Goal: Transaction & Acquisition: Purchase product/service

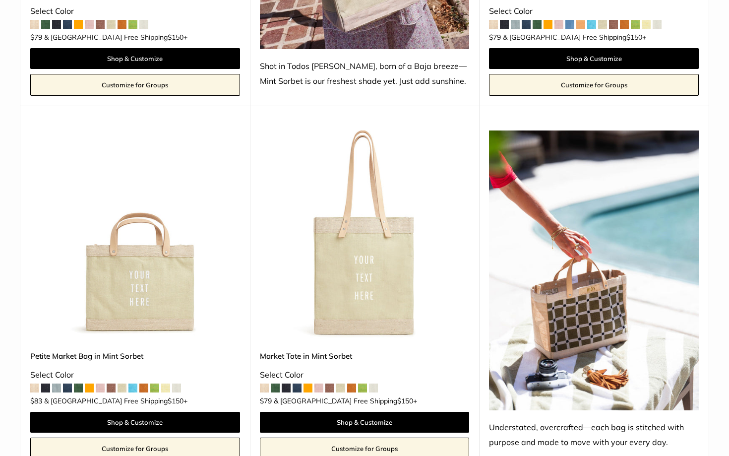
scroll to position [810, 0]
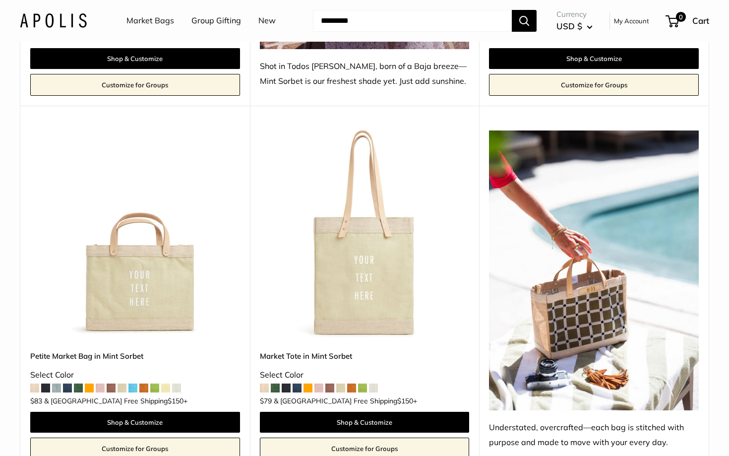
click at [0, 0] on img at bounding box center [0, 0] width 0 height 0
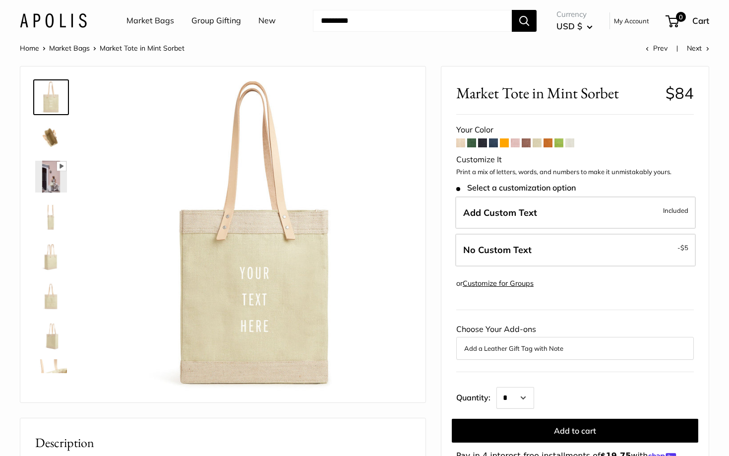
click at [490, 141] on span at bounding box center [493, 142] width 9 height 9
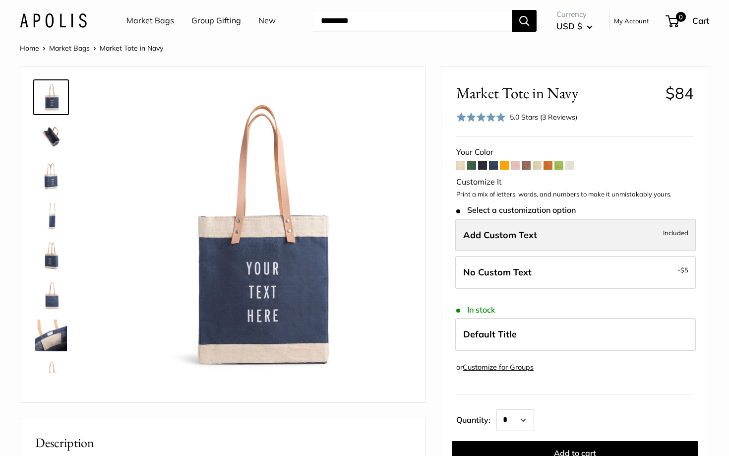
click at [492, 230] on span "Add Custom Text" at bounding box center [500, 234] width 74 height 11
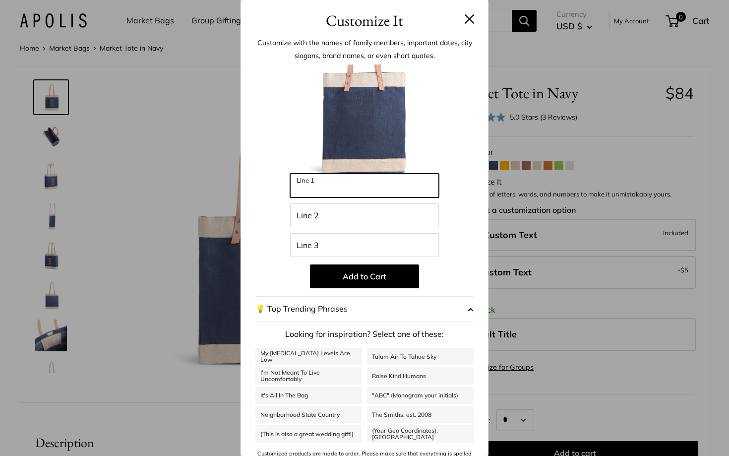
click at [429, 191] on input "Line 1" at bounding box center [364, 185] width 149 height 24
type input "*****"
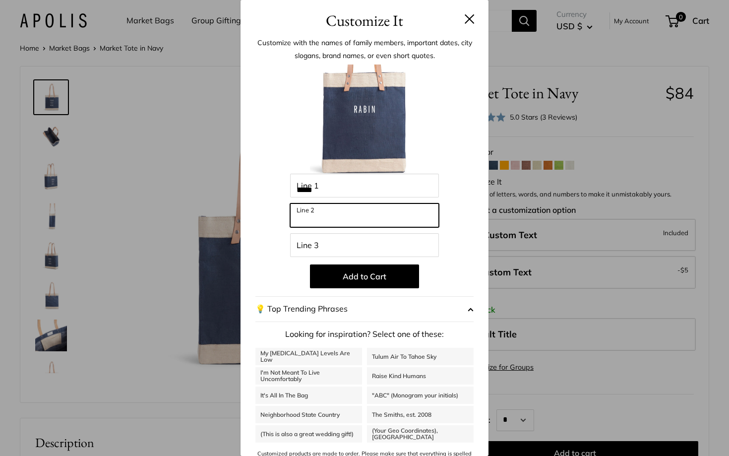
click at [350, 222] on input "Line 2" at bounding box center [364, 215] width 149 height 24
type input "**********"
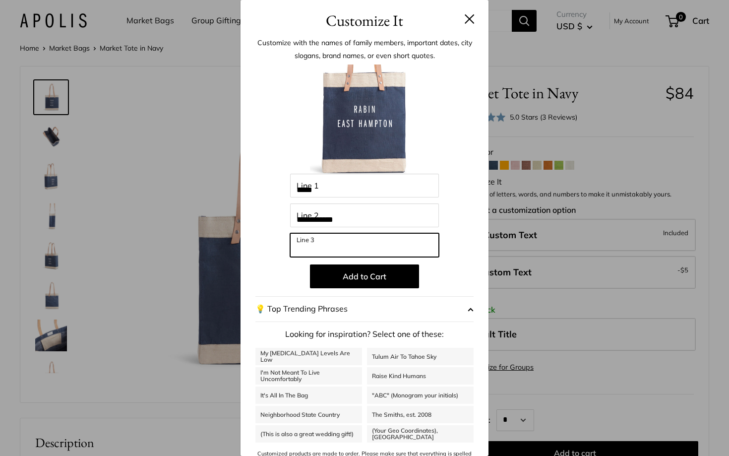
click at [327, 247] on input "Line 3" at bounding box center [364, 245] width 149 height 24
type input "**"
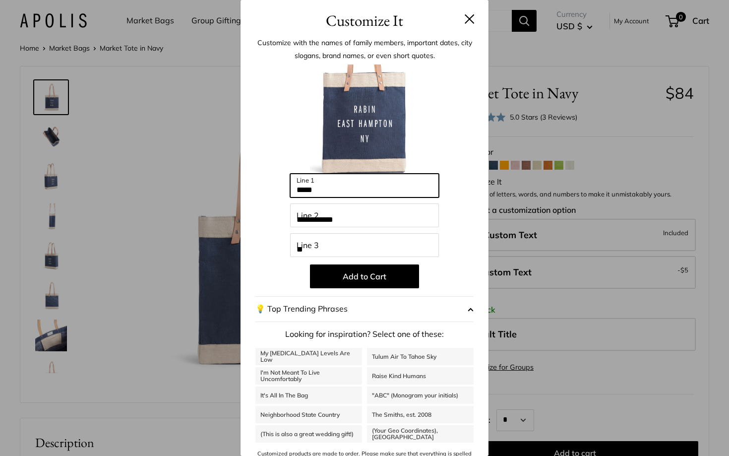
click at [324, 191] on input "*****" at bounding box center [364, 185] width 149 height 24
click at [331, 187] on input "**********" at bounding box center [364, 185] width 149 height 24
type input "*****"
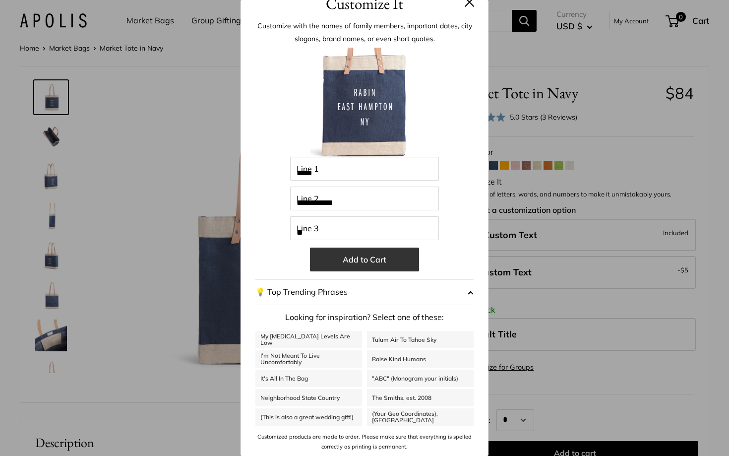
click at [337, 264] on button "Add to Cart" at bounding box center [364, 259] width 109 height 24
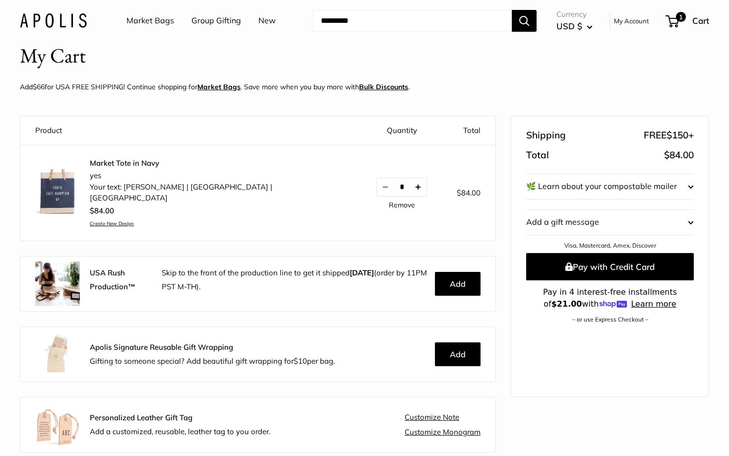
scroll to position [19, 0]
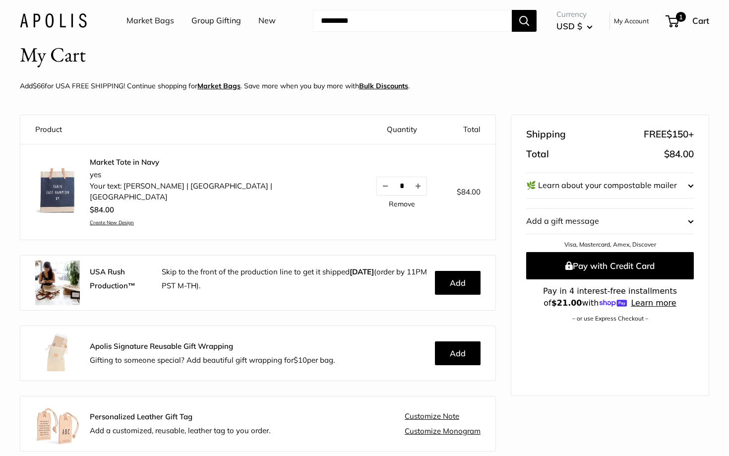
click at [132, 156] on td "Market Tote in Navy yes Your text: RABIN | EAST HAMPTON | NY $84.00 Create New …" at bounding box center [190, 192] width 341 height 96
click at [135, 160] on link "Market Tote in Navy" at bounding box center [218, 162] width 257 height 10
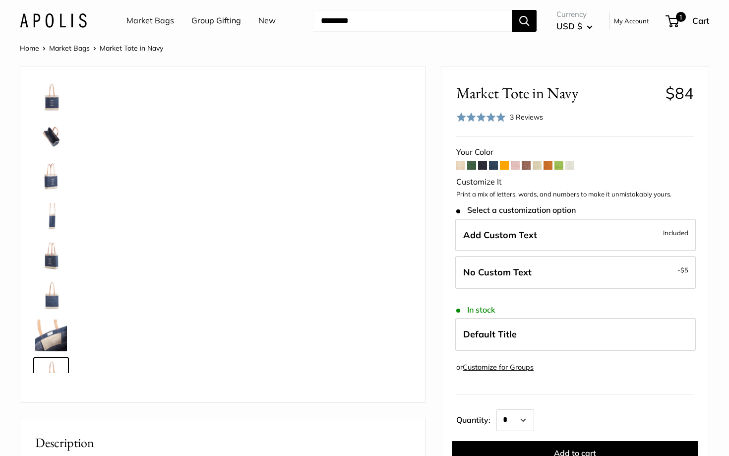
scroll to position [24, 0]
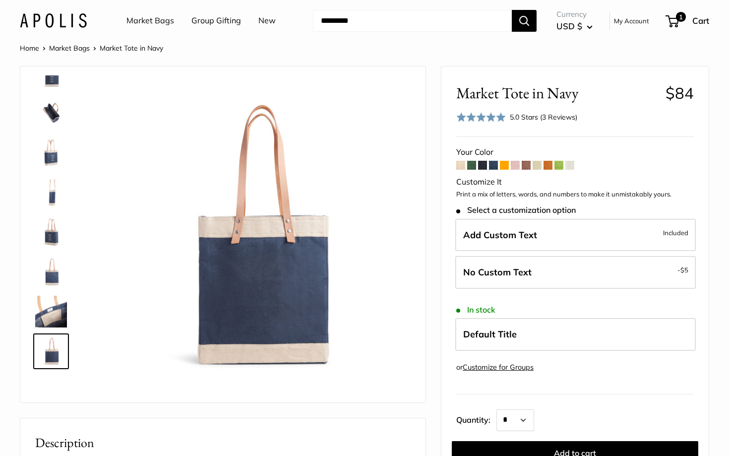
click at [57, 49] on link "Market Bags" at bounding box center [69, 48] width 41 height 9
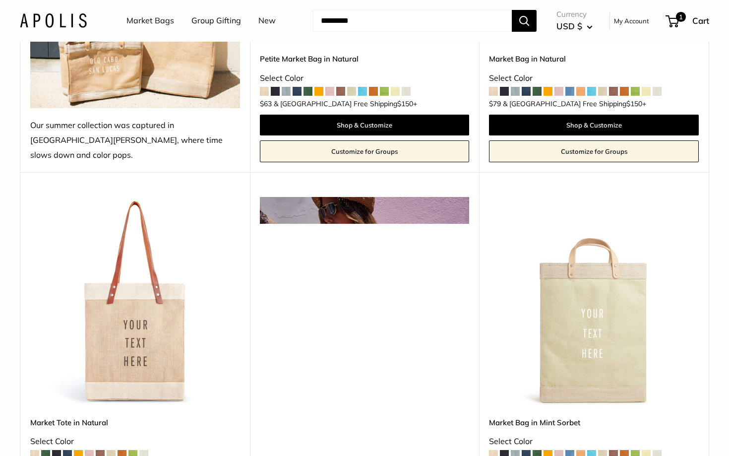
scroll to position [474, 0]
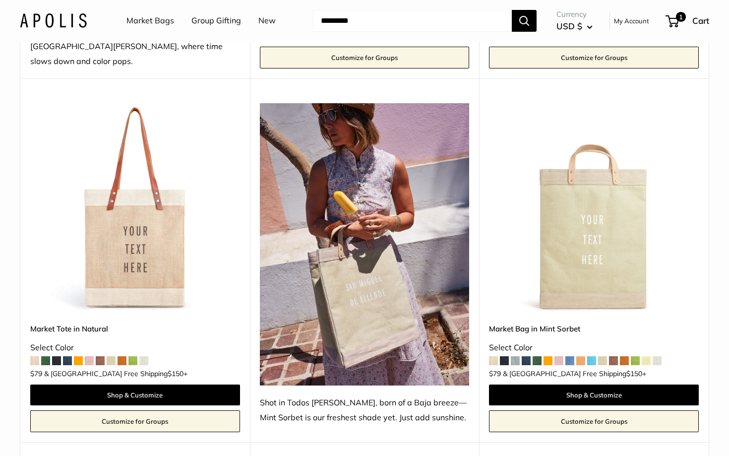
click at [0, 0] on img at bounding box center [0, 0] width 0 height 0
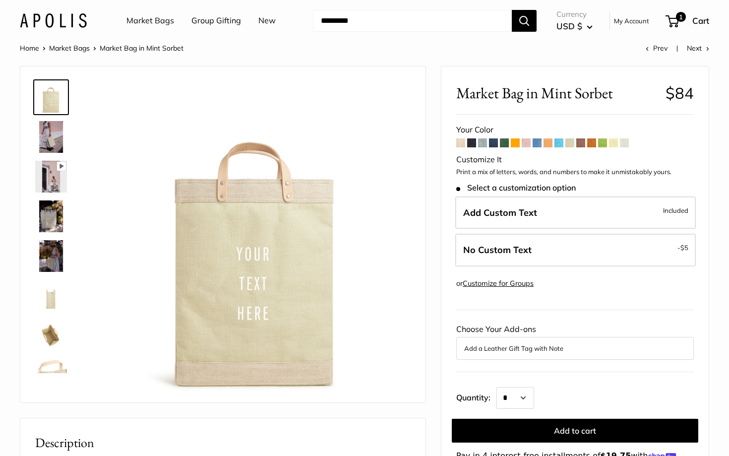
click at [496, 140] on span at bounding box center [493, 142] width 9 height 9
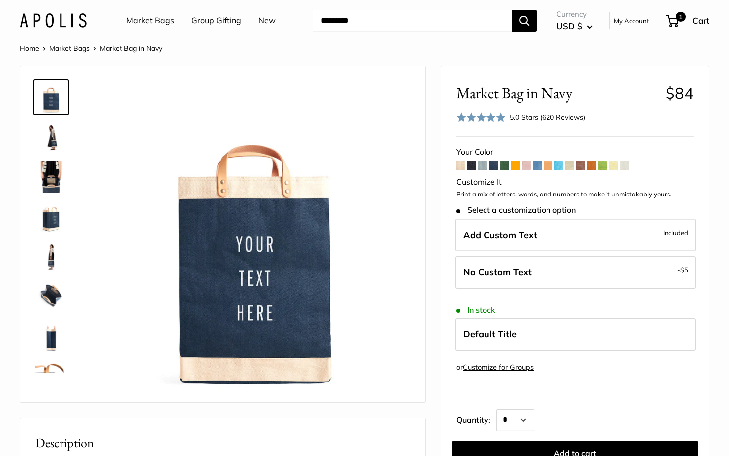
click at [45, 146] on img at bounding box center [51, 137] width 32 height 32
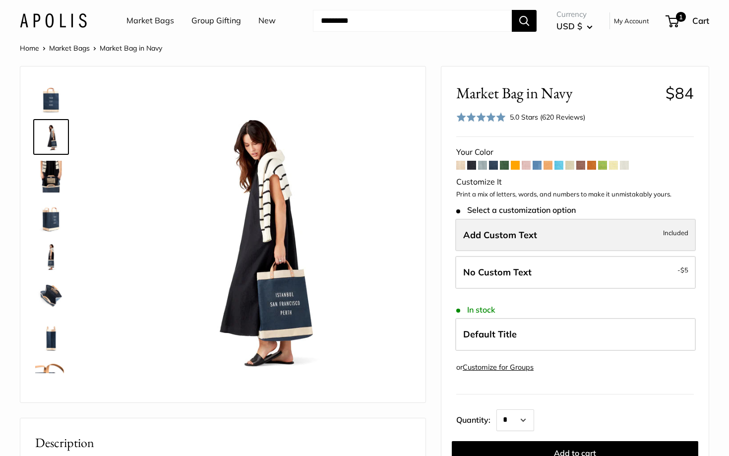
click at [541, 228] on label "Add Custom Text Included" at bounding box center [575, 235] width 240 height 33
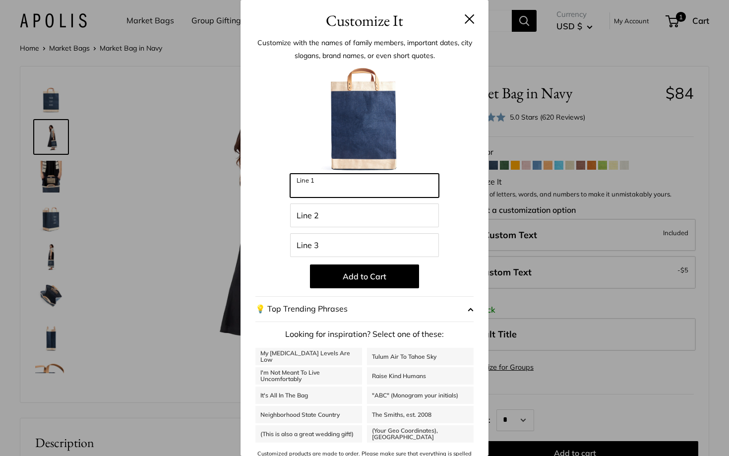
click at [389, 190] on input "Line 1" at bounding box center [364, 185] width 149 height 24
type input "*****"
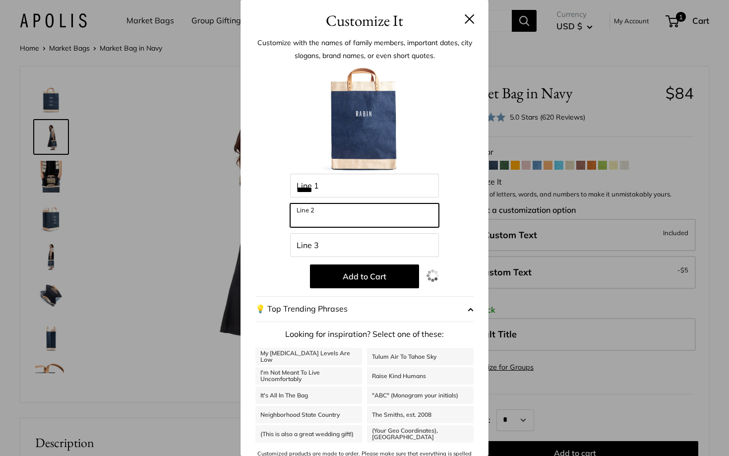
click at [371, 214] on input "Line 2" at bounding box center [364, 215] width 149 height 24
type input "**********"
click at [337, 259] on div "**********" at bounding box center [364, 266] width 218 height 404
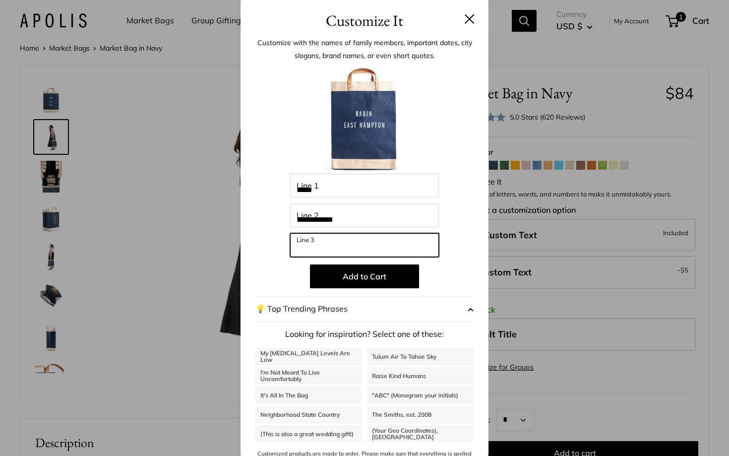
click at [325, 245] on input "Line 3" at bounding box center [364, 245] width 149 height 24
type input "**"
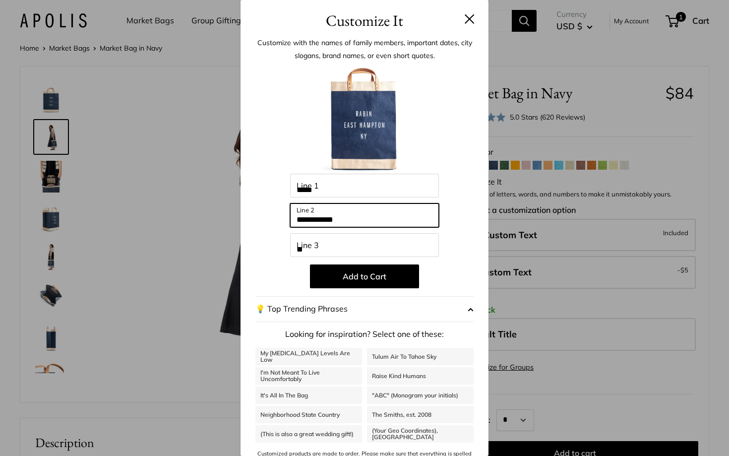
click at [301, 219] on input "**********" at bounding box center [364, 215] width 149 height 24
type input "**********"
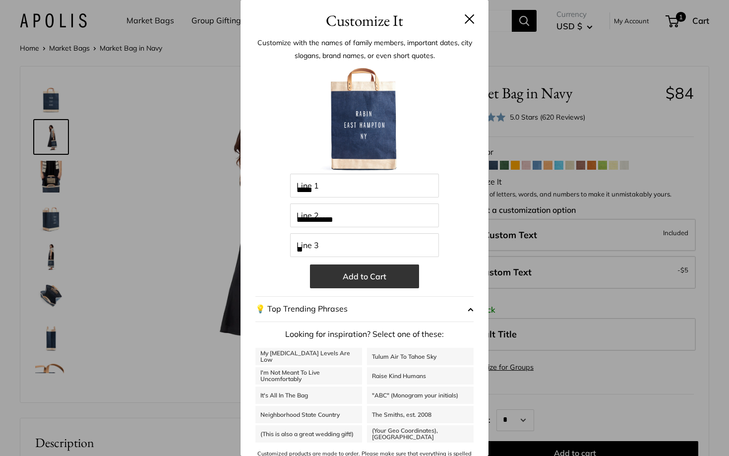
click at [360, 273] on button "Add to Cart" at bounding box center [364, 276] width 109 height 24
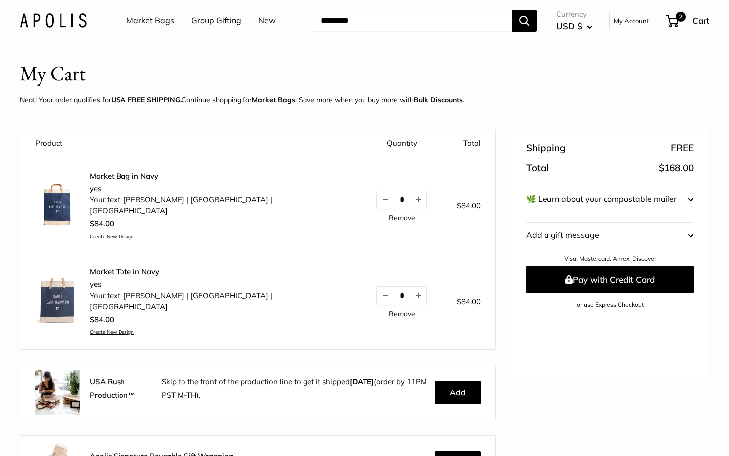
scroll to position [11, 0]
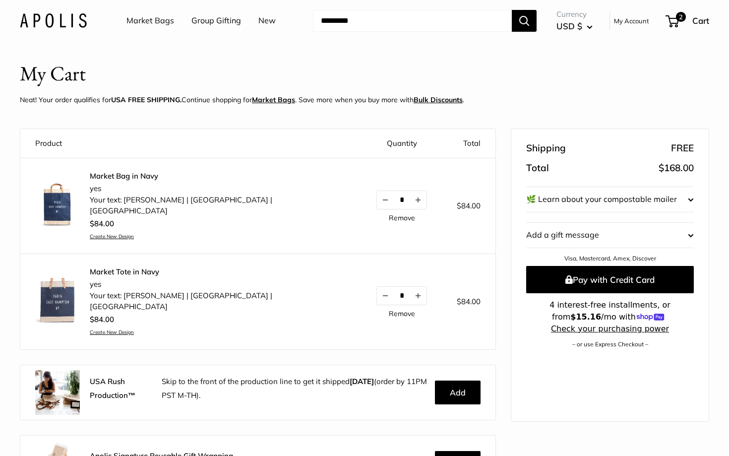
click at [106, 178] on link "Market Bag in Navy" at bounding box center [218, 176] width 257 height 10
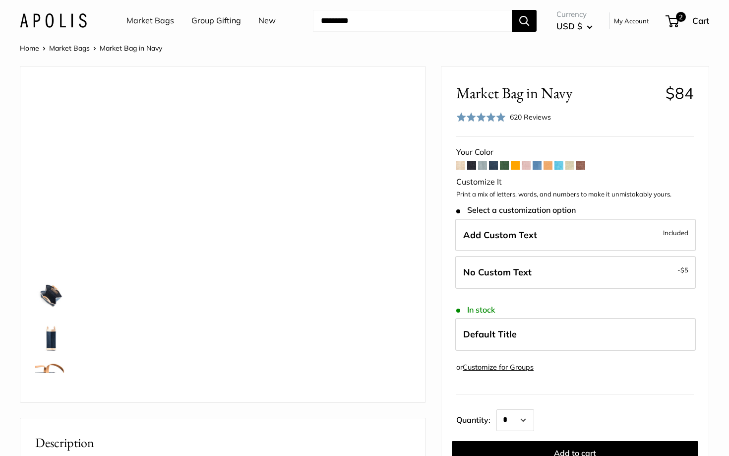
scroll to position [222, 0]
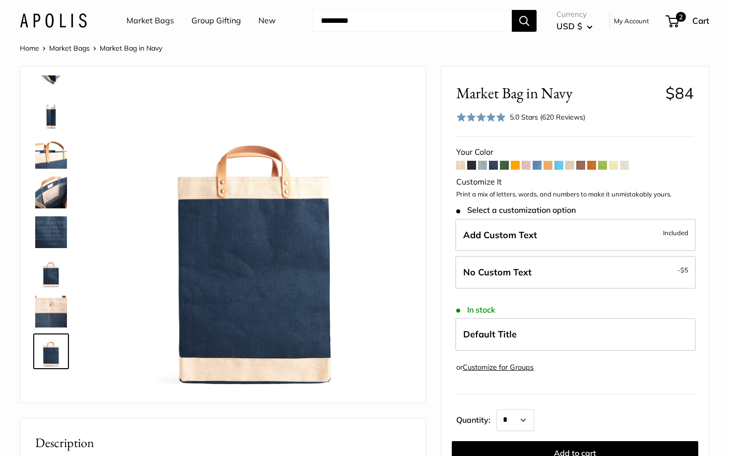
click at [86, 53] on li "Market Bags" at bounding box center [74, 48] width 51 height 13
click at [83, 50] on link "Market Bags" at bounding box center [69, 48] width 41 height 9
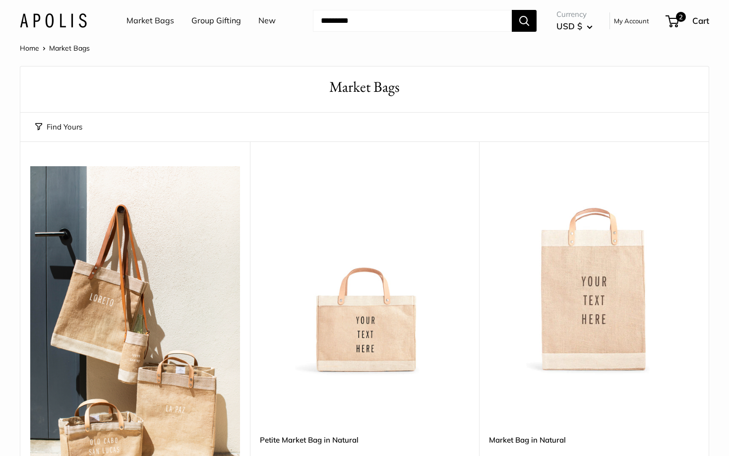
click at [0, 0] on img at bounding box center [0, 0] width 0 height 0
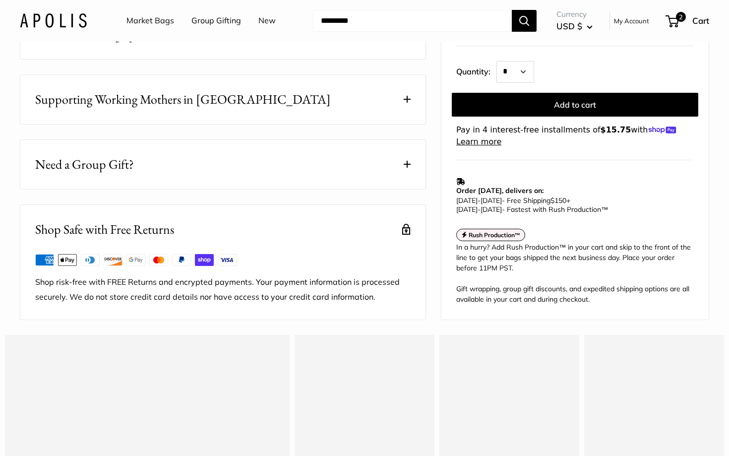
scroll to position [287, 0]
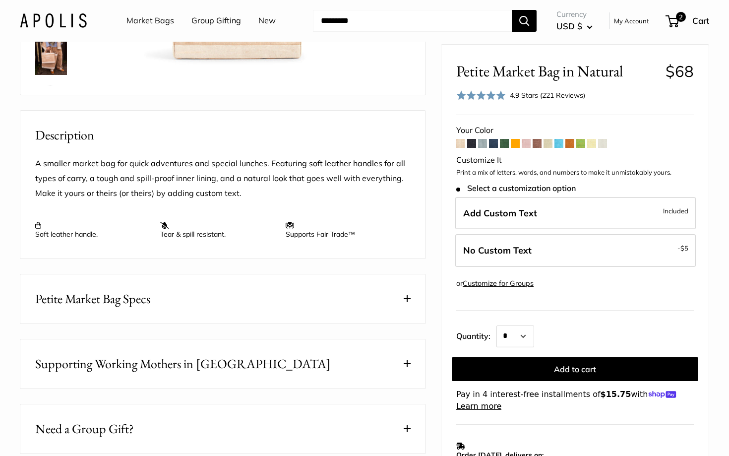
click at [494, 148] on span at bounding box center [493, 143] width 9 height 9
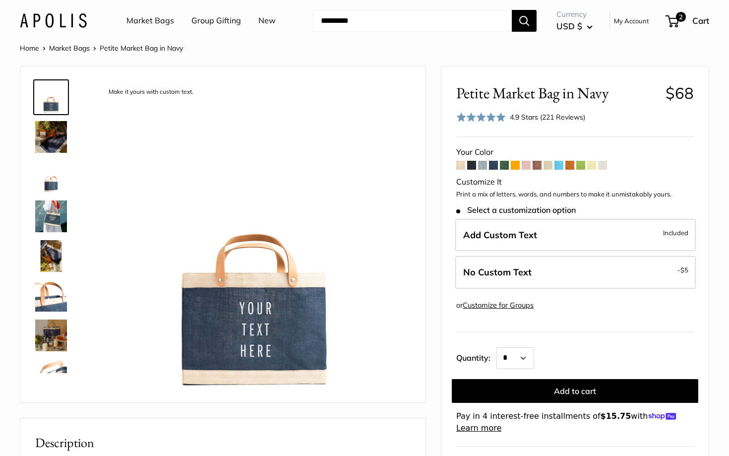
click at [480, 165] on span at bounding box center [482, 165] width 9 height 9
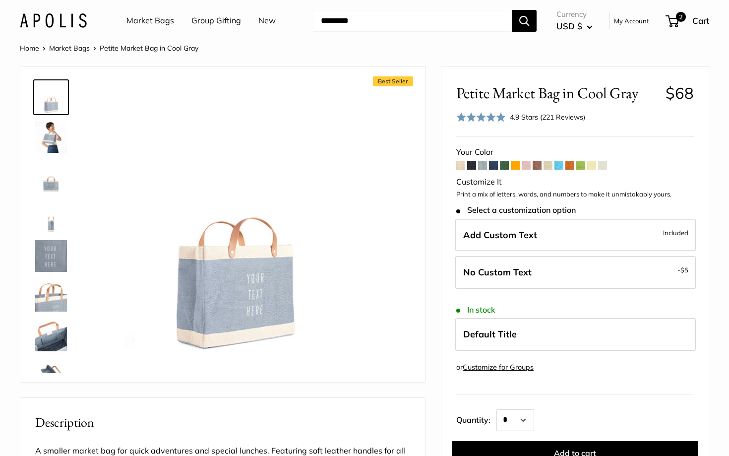
click at [472, 166] on span at bounding box center [471, 165] width 9 height 9
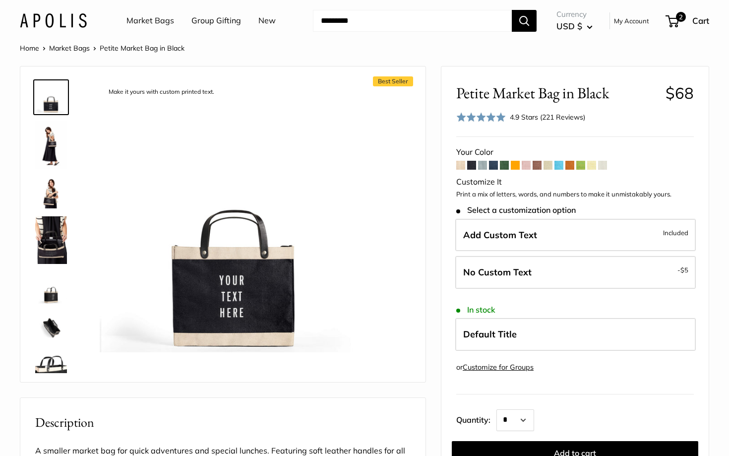
click at [491, 166] on span at bounding box center [493, 165] width 9 height 9
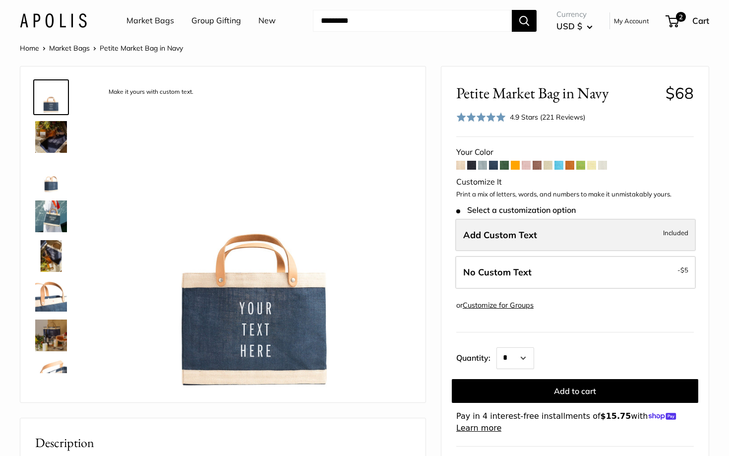
click at [490, 244] on label "Add Custom Text Included" at bounding box center [575, 235] width 240 height 33
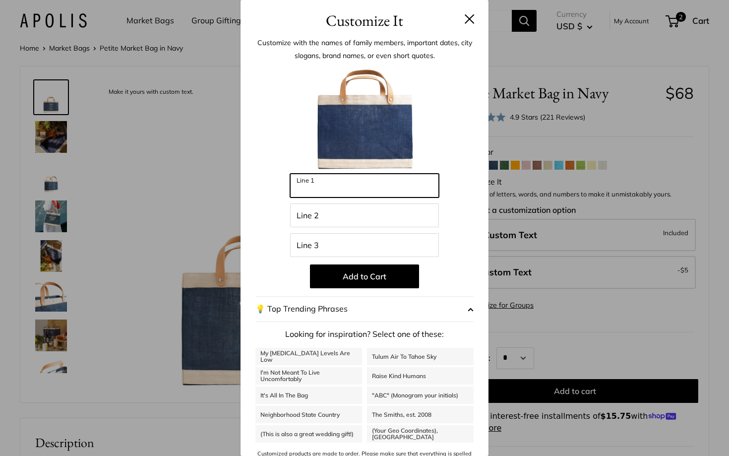
click at [325, 188] on input "Line 1" at bounding box center [364, 185] width 149 height 24
type input "*****"
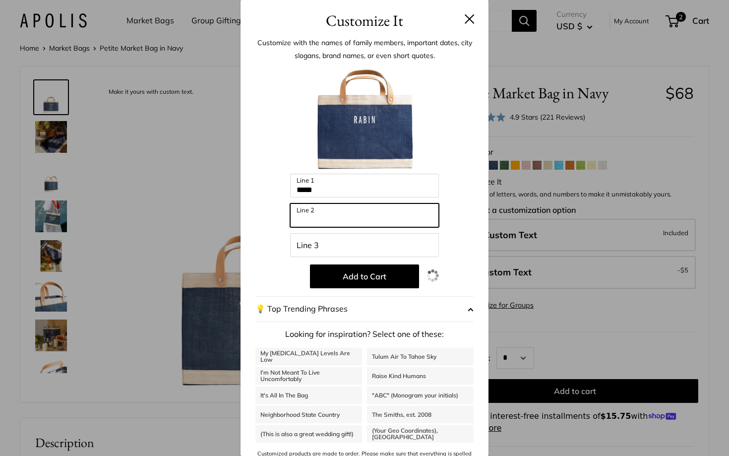
click at [334, 219] on input "Line 2" at bounding box center [364, 215] width 149 height 24
type input "**********"
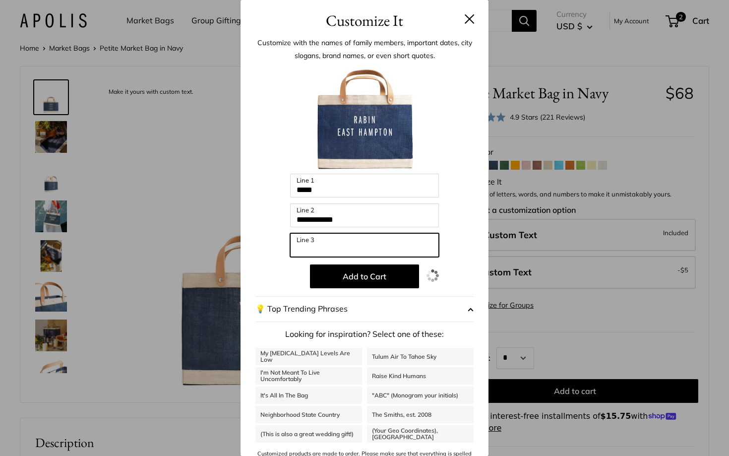
click at [339, 247] on input "Line 3" at bounding box center [364, 245] width 149 height 24
type input "*"
type input "**"
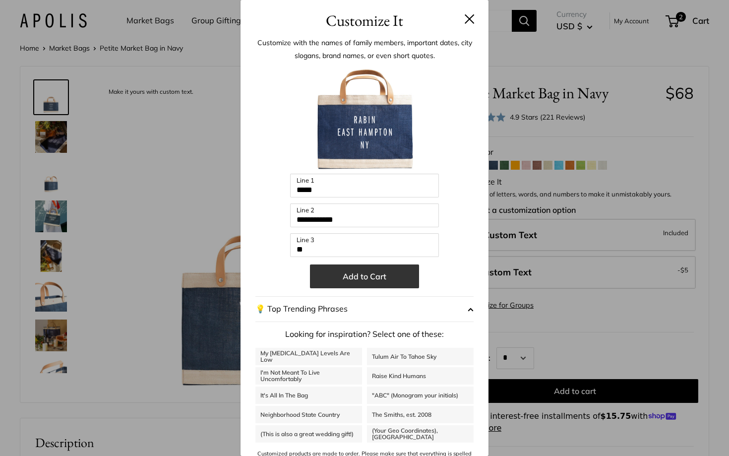
click at [353, 280] on button "Add to Cart" at bounding box center [364, 276] width 109 height 24
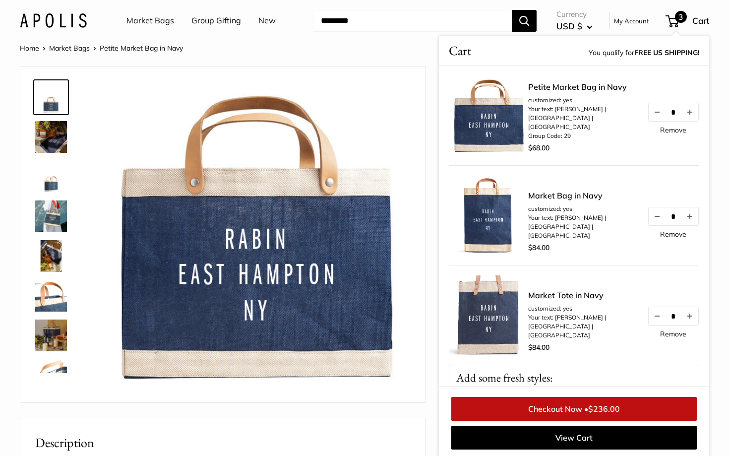
click at [535, 402] on link "Checkout Now • $236.00" at bounding box center [573, 409] width 245 height 24
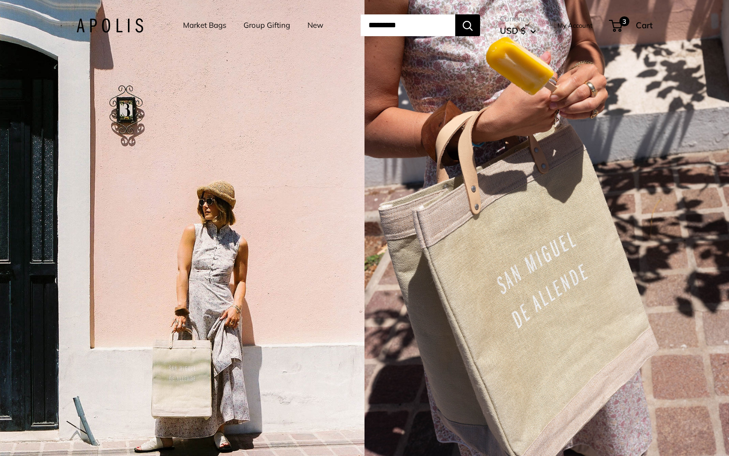
click at [208, 18] on li "Market Bags" at bounding box center [204, 25] width 43 height 31
click at [208, 22] on link "Market Bags" at bounding box center [204, 25] width 43 height 14
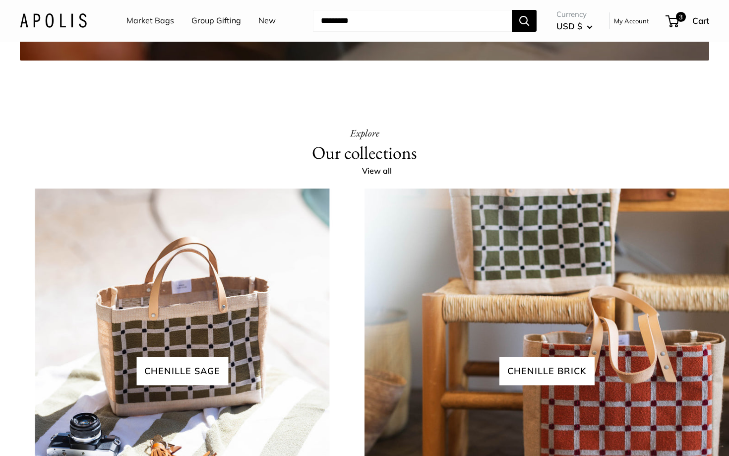
scroll to position [1940, 0]
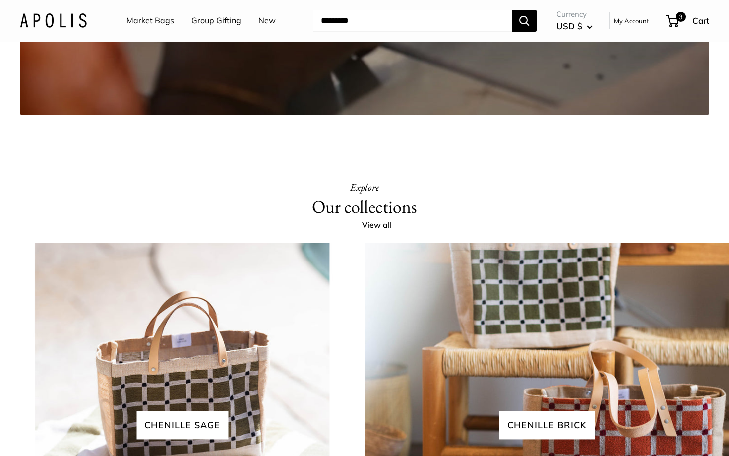
click at [258, 21] on link "New" at bounding box center [266, 20] width 17 height 15
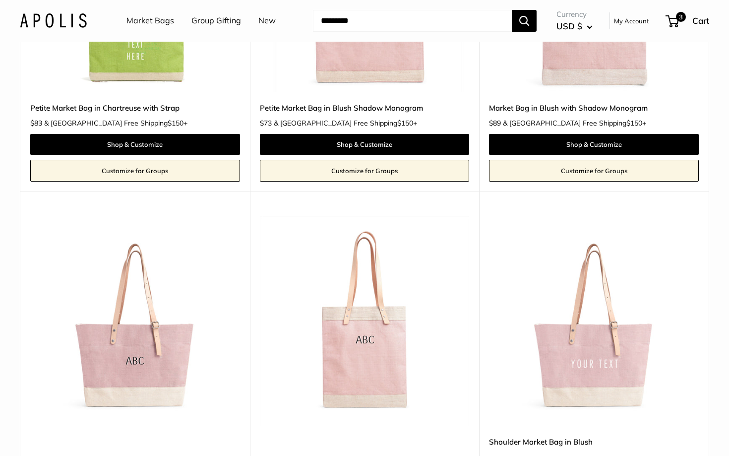
scroll to position [1494, 0]
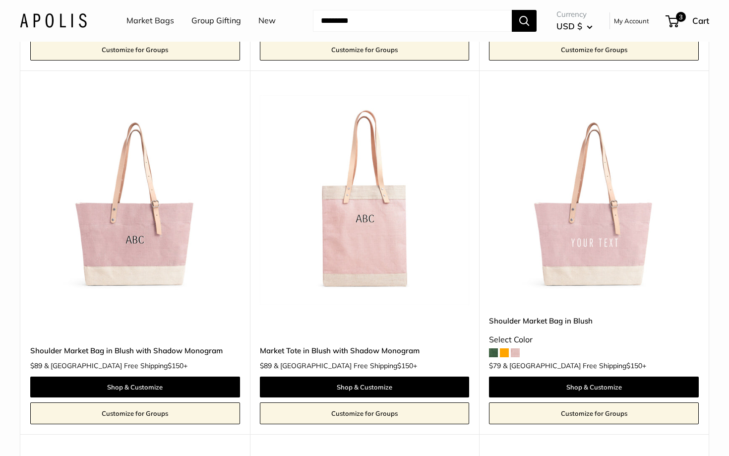
click at [0, 0] on img at bounding box center [0, 0] width 0 height 0
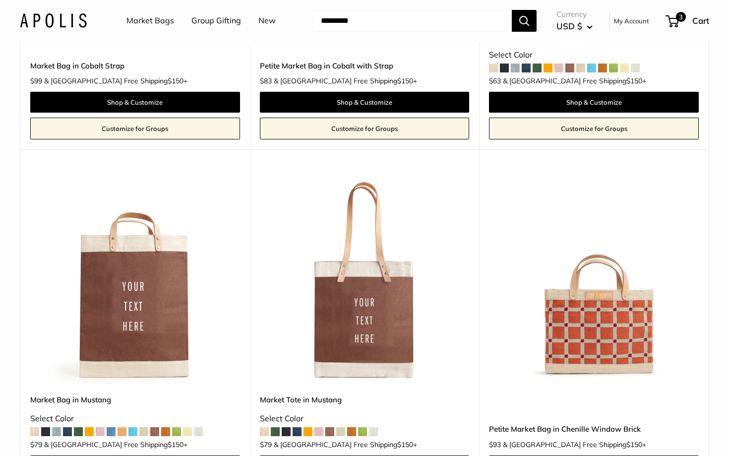
scroll to position [2888, 0]
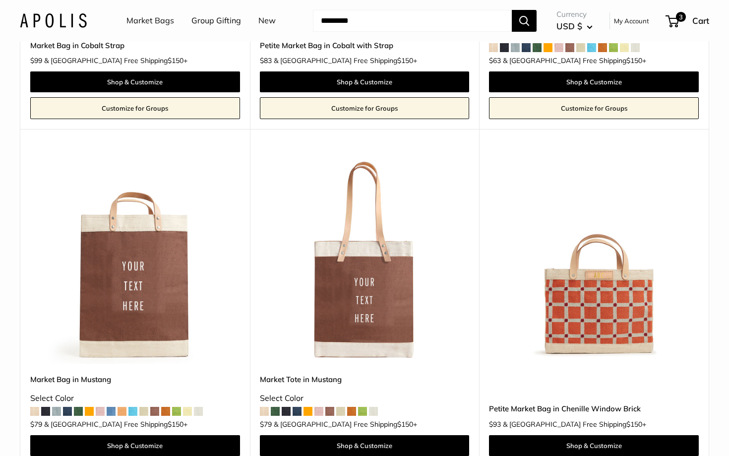
click at [0, 0] on img at bounding box center [0, 0] width 0 height 0
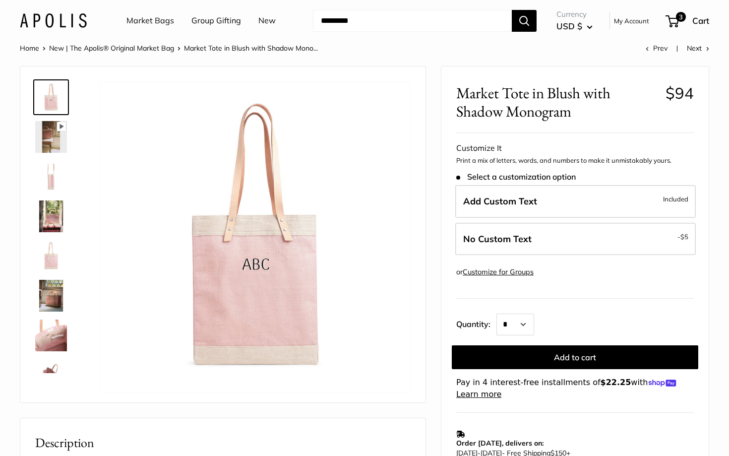
click at [36, 135] on img at bounding box center [51, 137] width 32 height 32
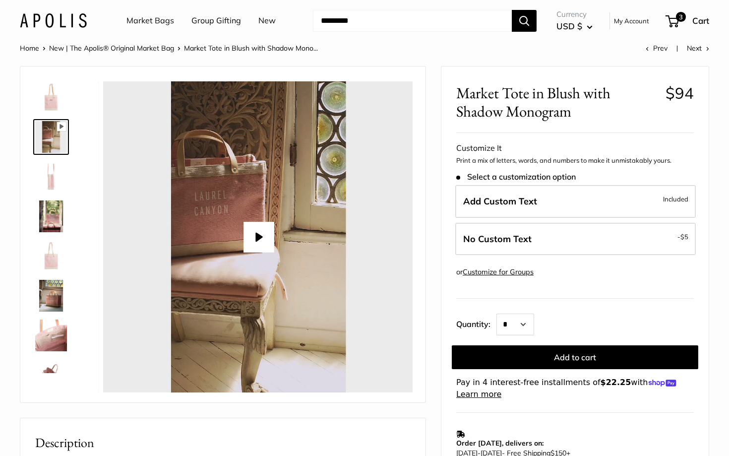
click at [275, 245] on div at bounding box center [258, 236] width 311 height 311
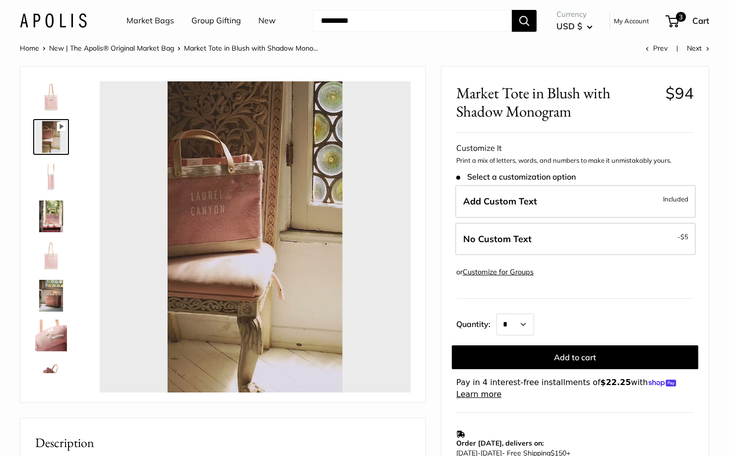
click at [58, 171] on img at bounding box center [51, 177] width 32 height 32
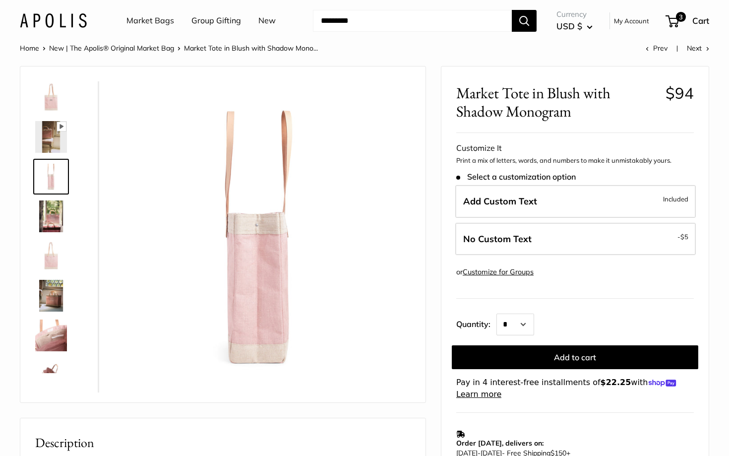
click at [58, 212] on img at bounding box center [51, 216] width 32 height 32
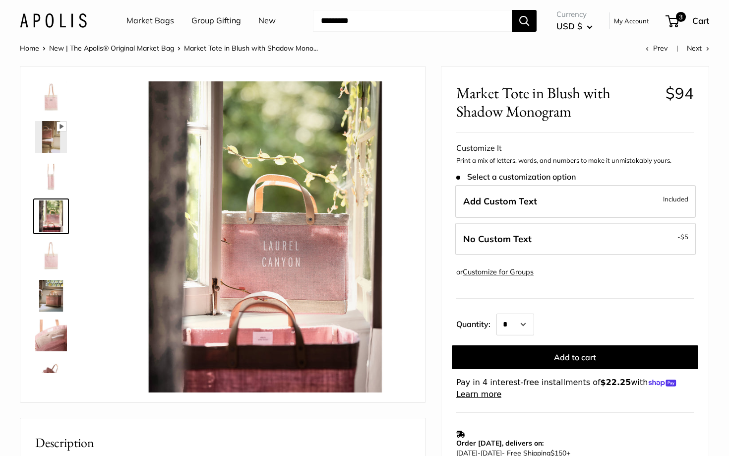
click at [54, 240] on img at bounding box center [51, 256] width 32 height 32
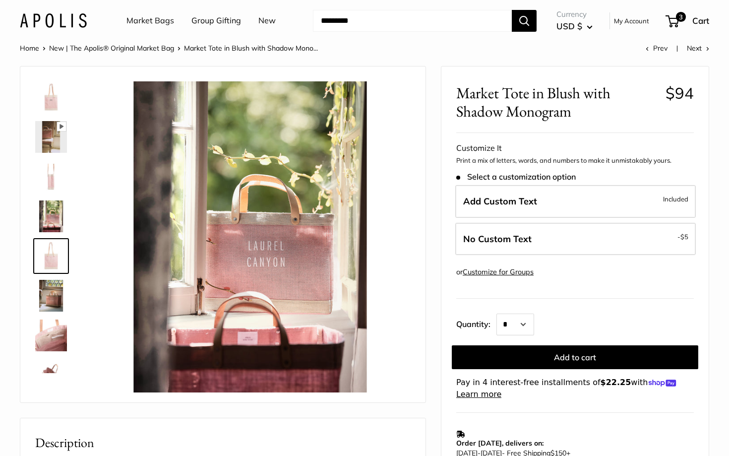
scroll to position [31, 0]
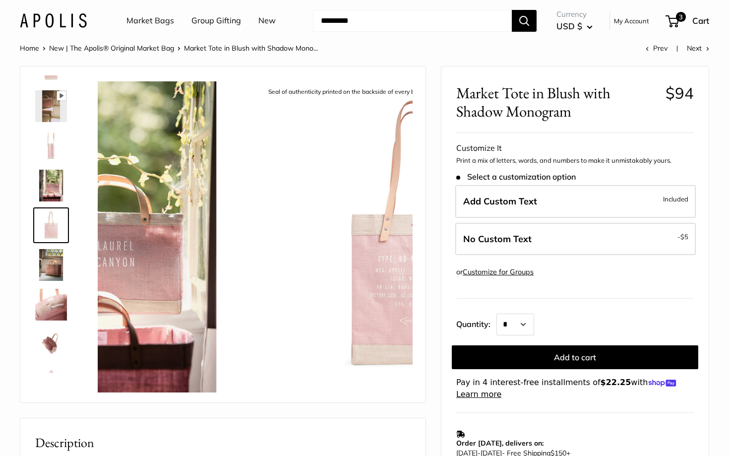
type input "*"
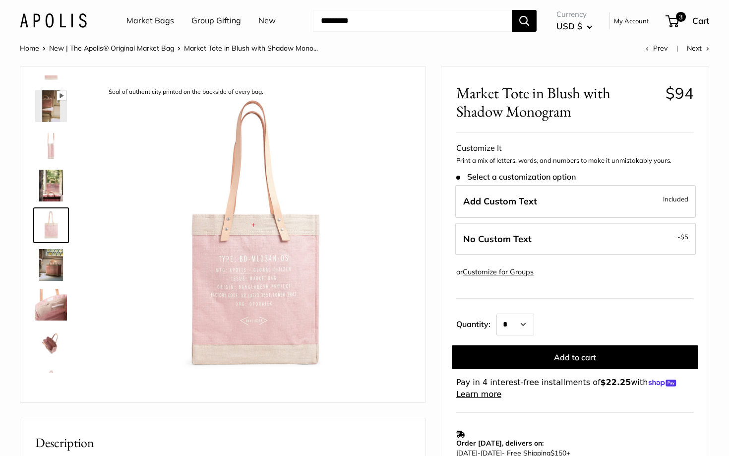
click at [62, 269] on img at bounding box center [51, 265] width 32 height 32
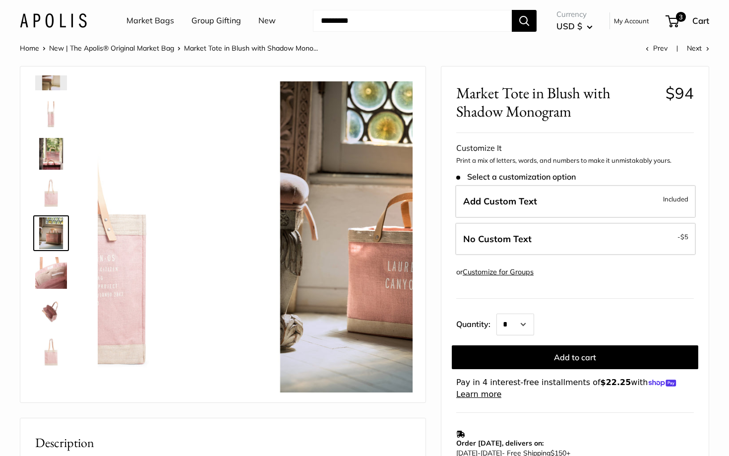
scroll to position [63, 0]
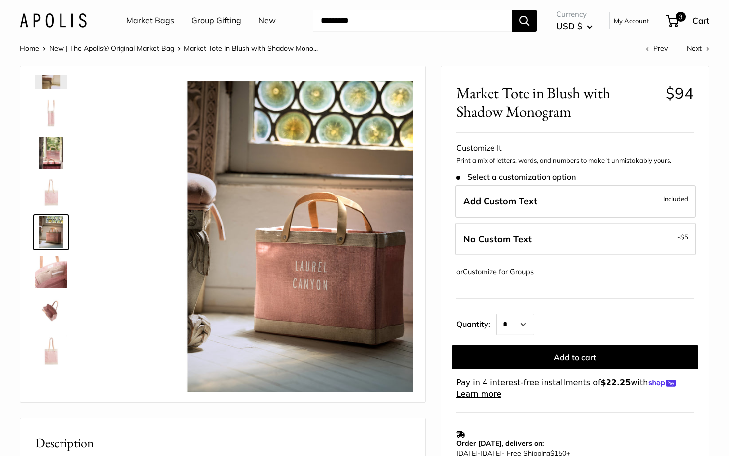
click at [60, 267] on img at bounding box center [51, 272] width 32 height 32
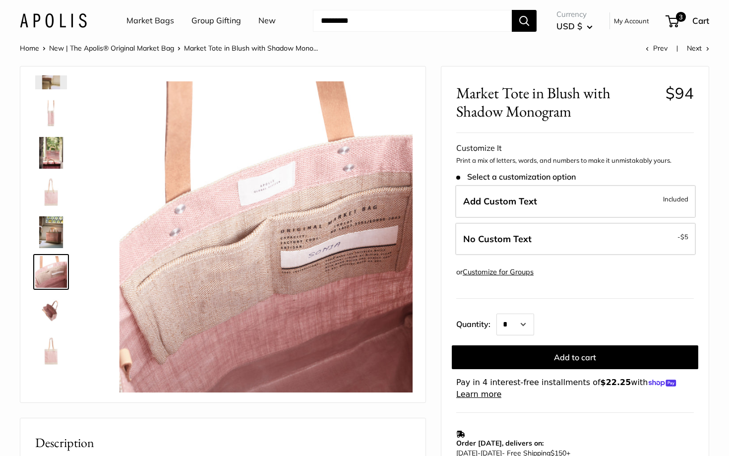
click at [60, 267] on img at bounding box center [51, 272] width 32 height 32
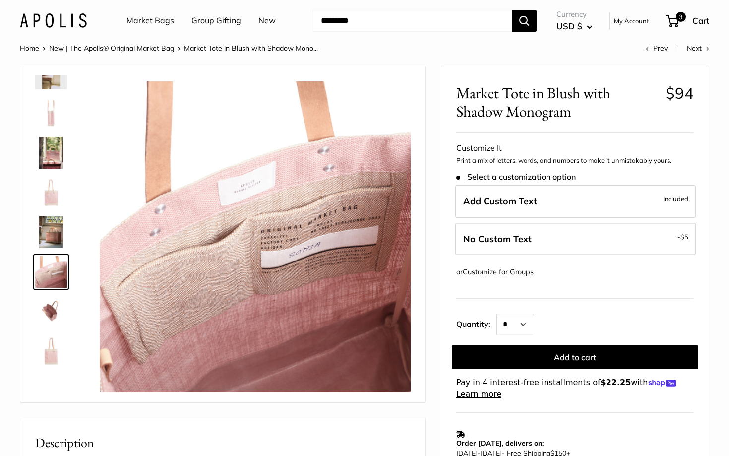
click at [58, 295] on img at bounding box center [51, 311] width 32 height 32
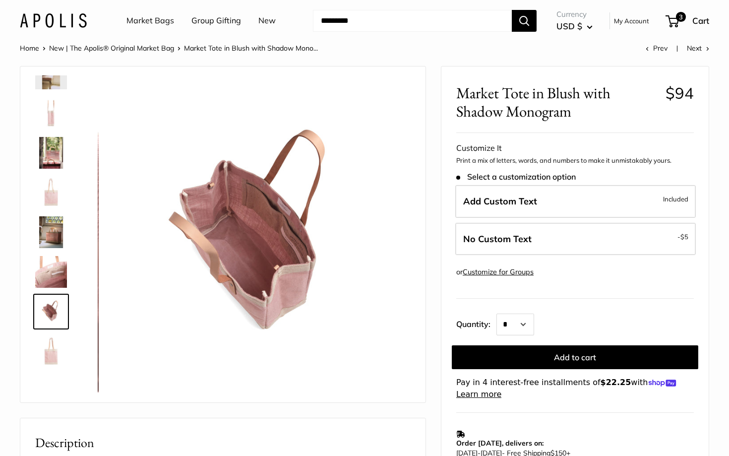
click at [51, 348] on img at bounding box center [51, 351] width 32 height 32
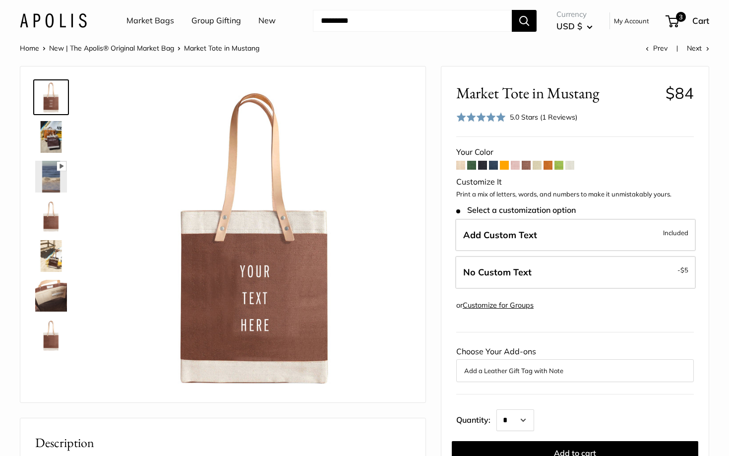
click at [47, 138] on img at bounding box center [51, 137] width 32 height 32
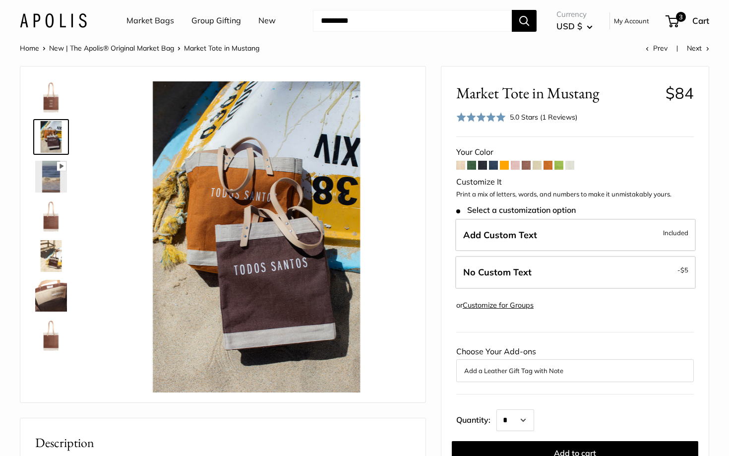
click at [49, 248] on img at bounding box center [51, 256] width 32 height 32
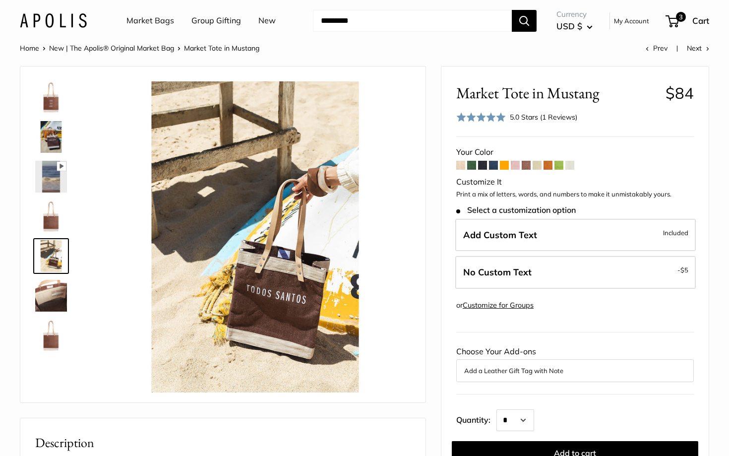
click at [52, 313] on div at bounding box center [55, 216] width 48 height 282
click at [54, 332] on img at bounding box center [51, 335] width 32 height 32
